Goal: Find specific page/section: Find specific page/section

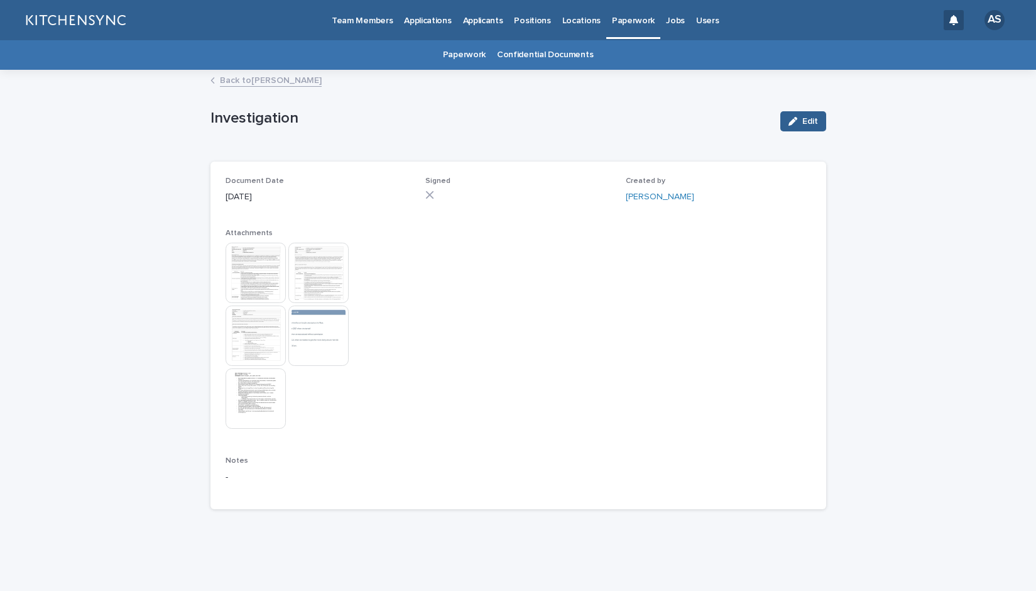
click at [271, 79] on link "Back to [PERSON_NAME]" at bounding box center [271, 79] width 102 height 14
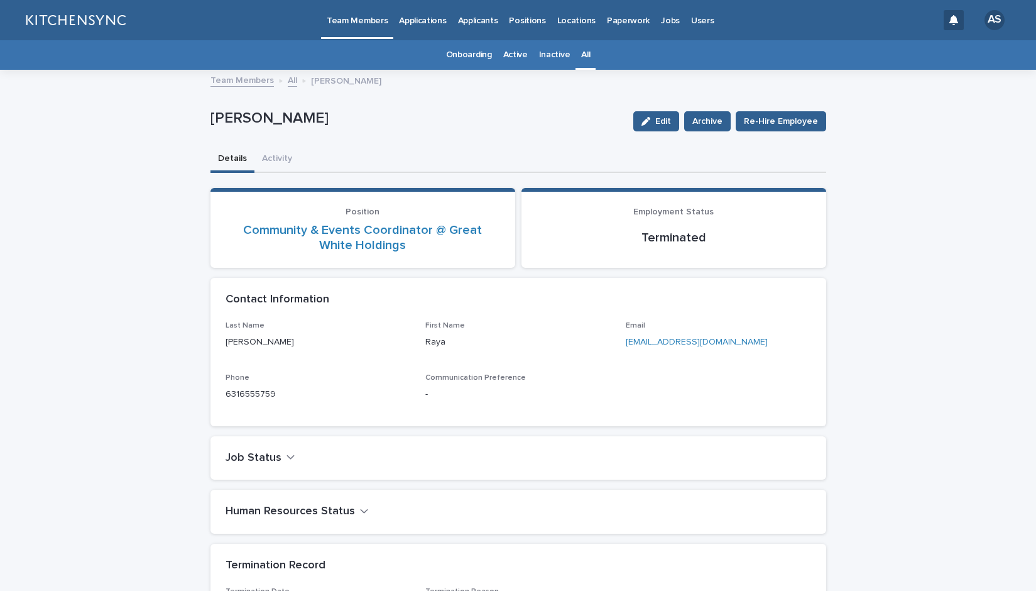
click at [582, 55] on link "All" at bounding box center [585, 55] width 9 height 30
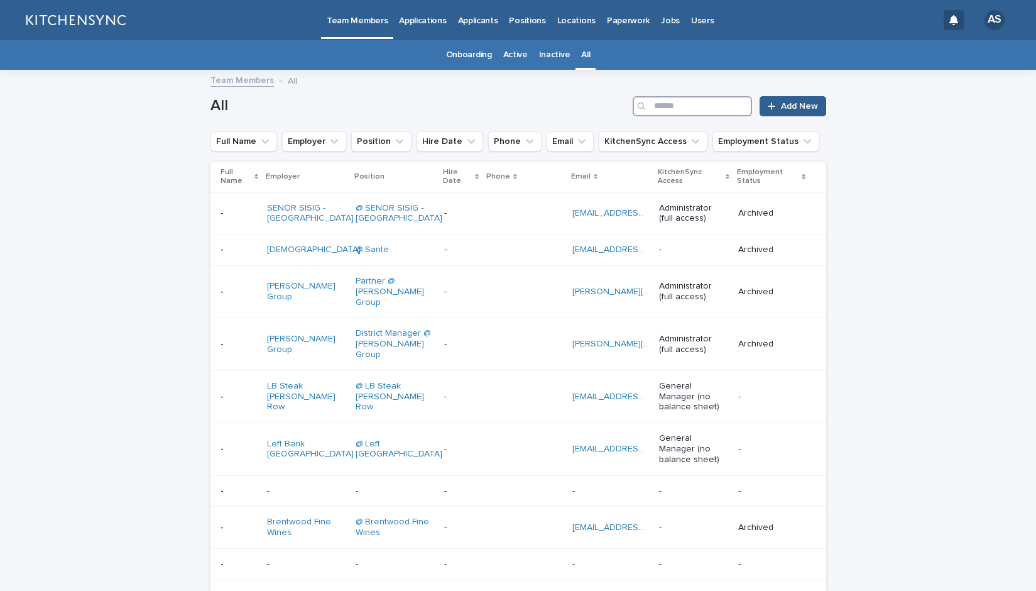
click at [671, 109] on input "Search" at bounding box center [692, 106] width 119 height 20
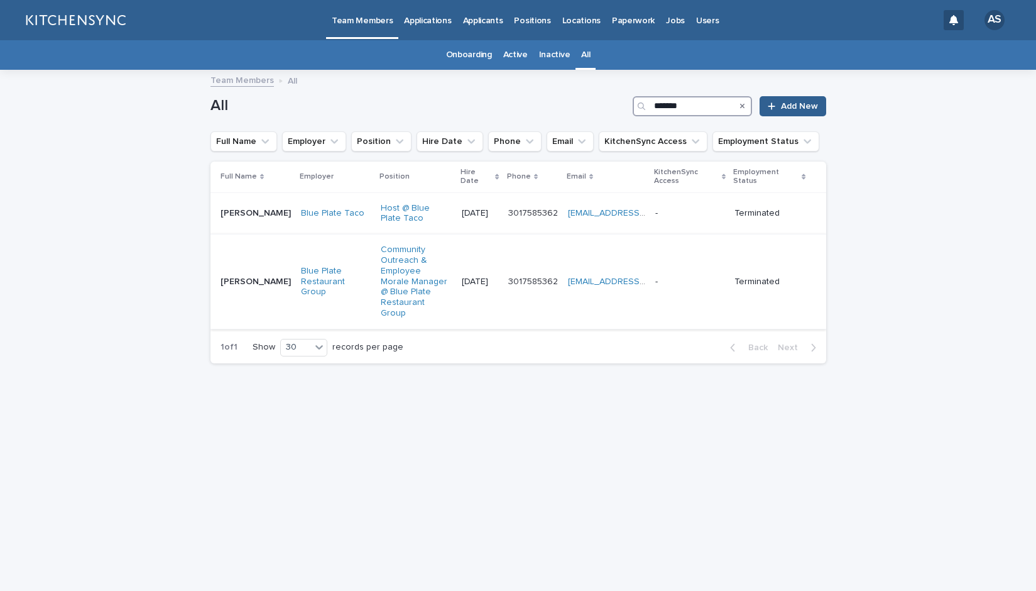
type input "******"
click at [260, 299] on td "[PERSON_NAME] [PERSON_NAME]" at bounding box center [253, 281] width 85 height 95
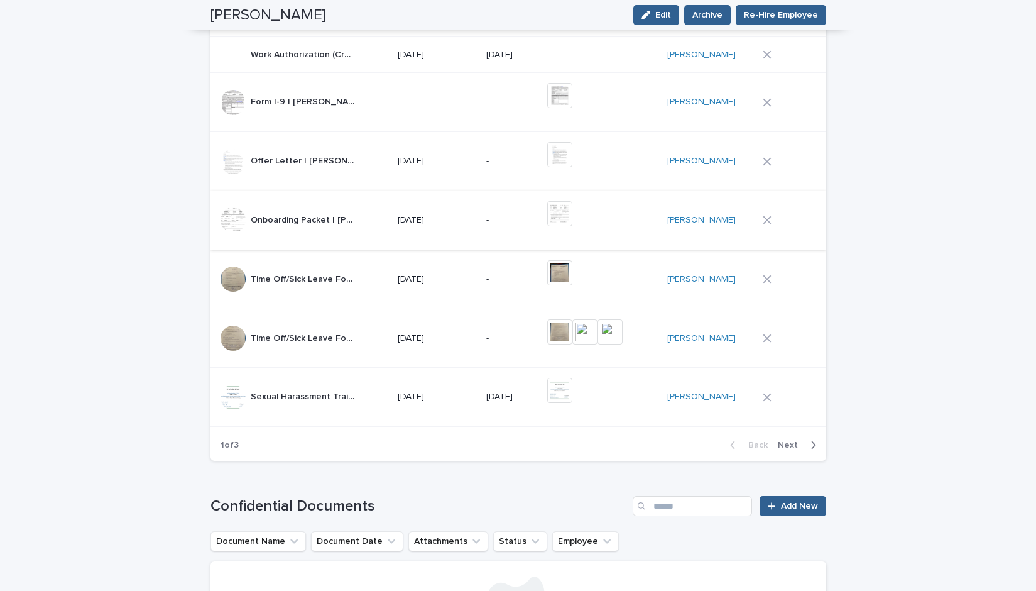
scroll to position [1245, 0]
click at [790, 446] on span "Next" at bounding box center [792, 443] width 28 height 9
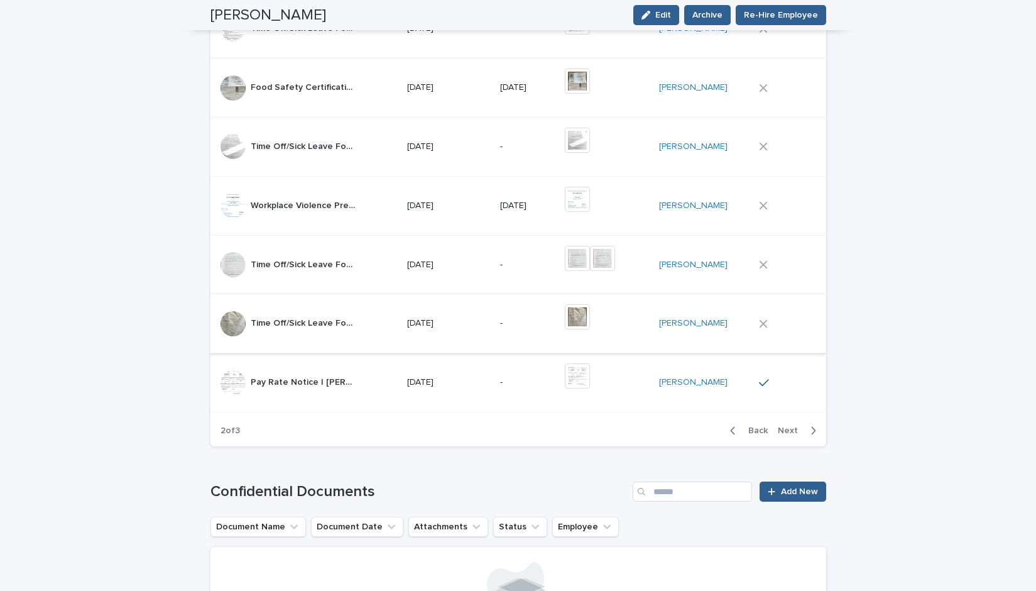
scroll to position [1295, 0]
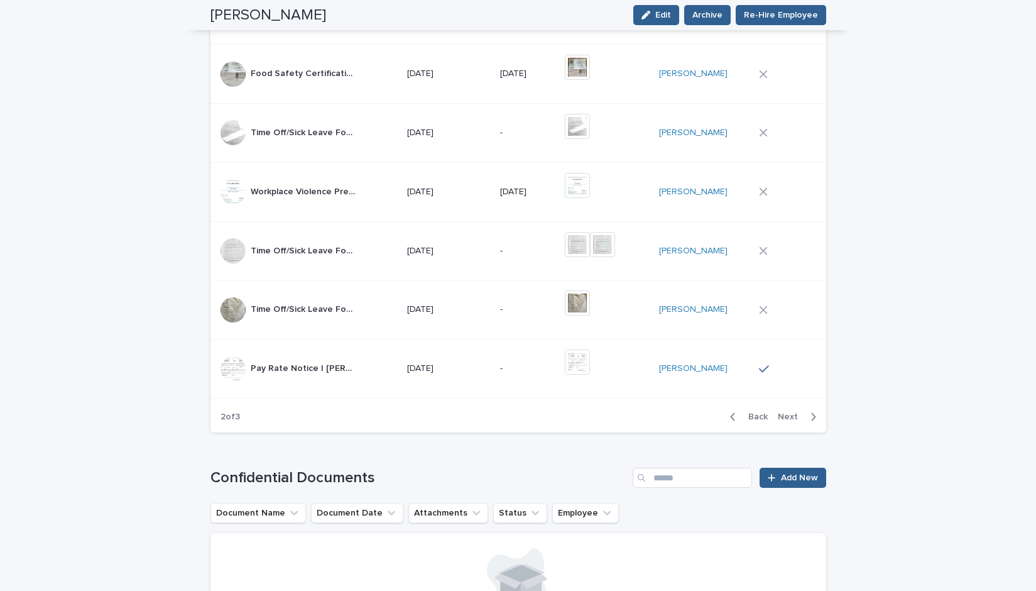
click at [789, 416] on span "Next" at bounding box center [792, 416] width 28 height 9
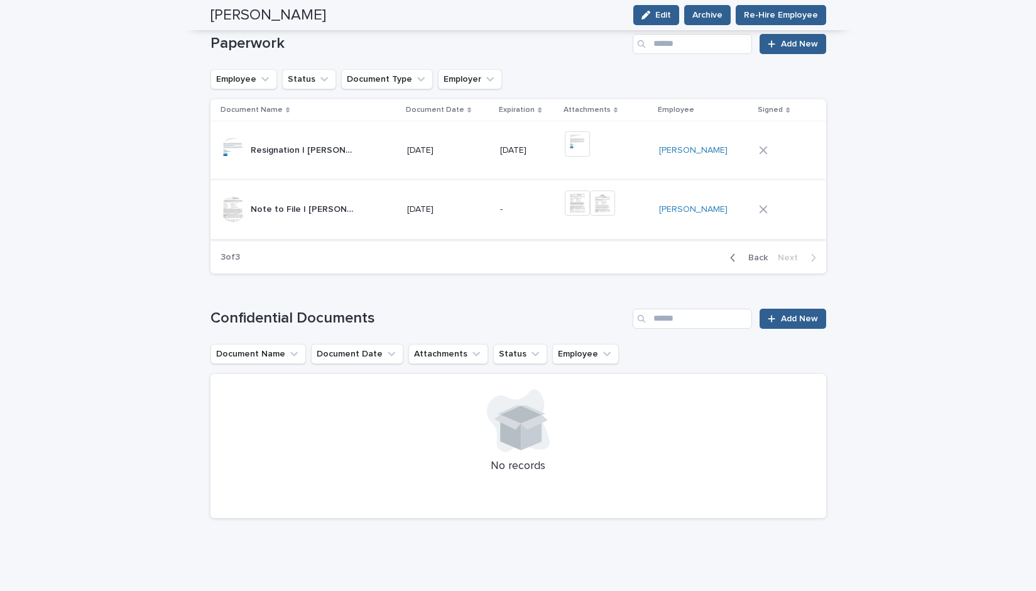
click at [611, 209] on img at bounding box center [602, 202] width 25 height 25
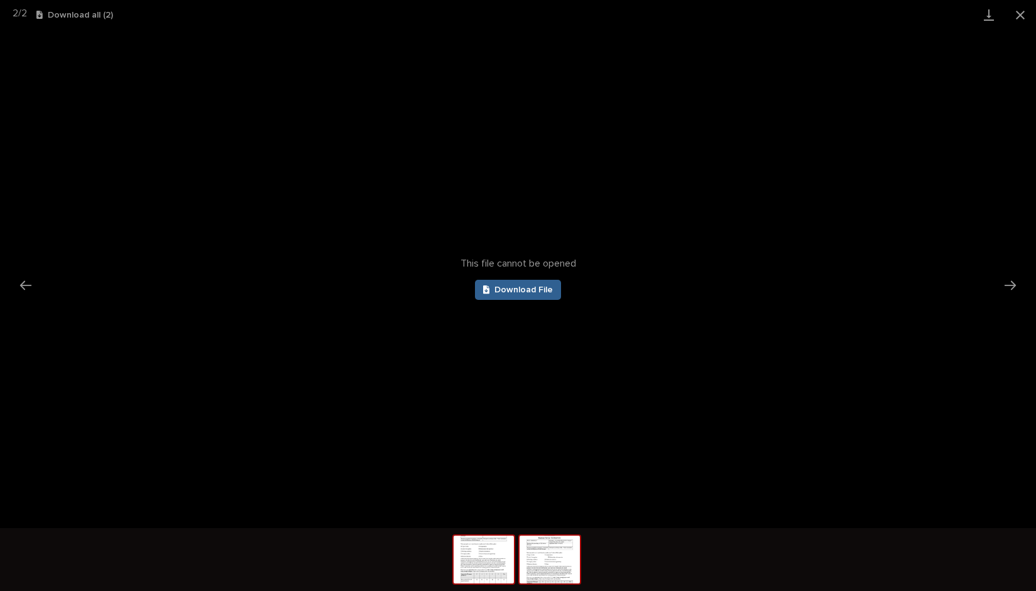
click at [462, 556] on img at bounding box center [484, 560] width 60 height 48
click at [1023, 16] on button "Close gallery" at bounding box center [1020, 15] width 31 height 30
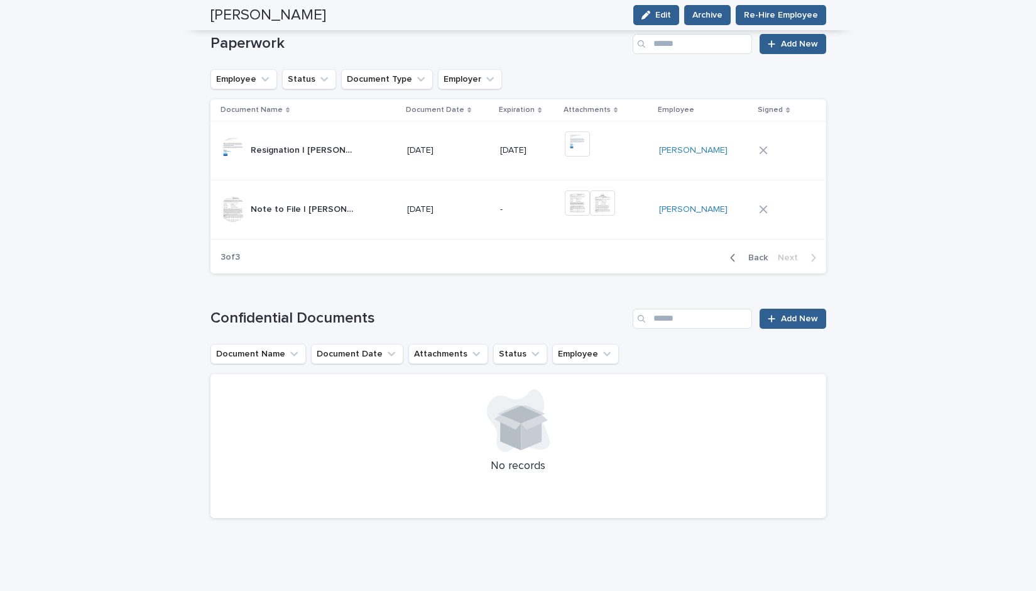
click at [495, 297] on div "Loading... Saving… Confidential Documents Add New Document Name Document Date A…" at bounding box center [519, 405] width 616 height 245
